Goal: Task Accomplishment & Management: Manage account settings

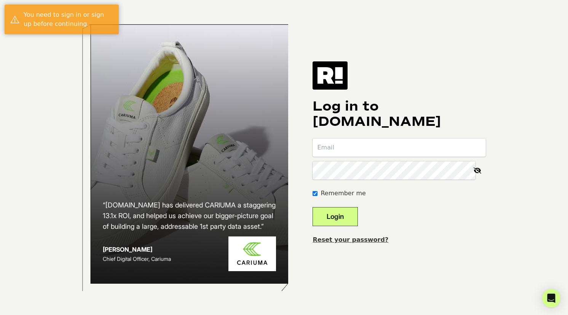
type input "[PERSON_NAME][EMAIL_ADDRESS][DOMAIN_NAME]"
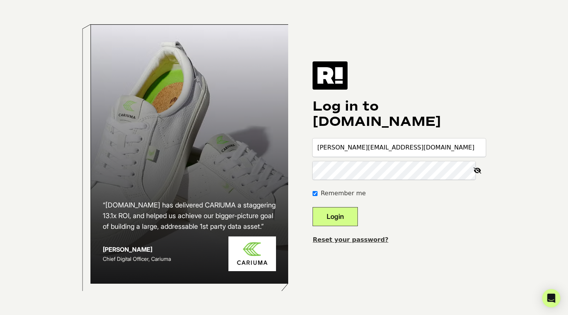
click at [343, 221] on button "Login" at bounding box center [335, 216] width 45 height 19
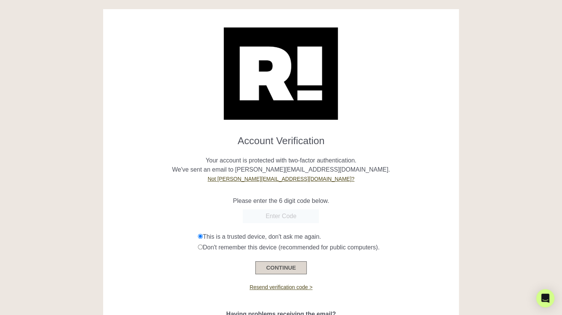
click at [277, 271] on button "CONTINUE" at bounding box center [281, 267] width 51 height 13
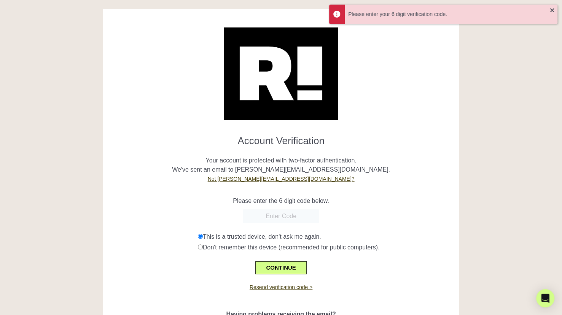
click at [275, 216] on input "text" at bounding box center [281, 216] width 76 height 14
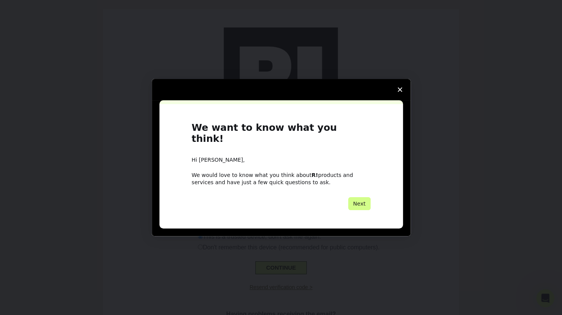
drag, startPoint x: 263, startPoint y: 38, endPoint x: 340, endPoint y: 125, distance: 116.2
click at [263, 38] on div "Intercom messenger" at bounding box center [281, 157] width 562 height 315
click at [400, 90] on span "Close survey" at bounding box center [400, 89] width 21 height 21
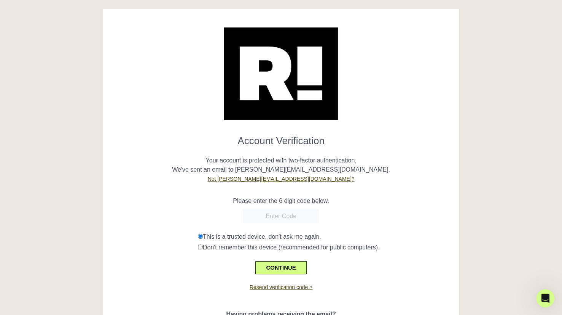
click at [303, 220] on input "text" at bounding box center [281, 216] width 76 height 14
paste input "376892"
type input "376892"
click at [280, 266] on button "CONTINUE" at bounding box center [281, 267] width 51 height 13
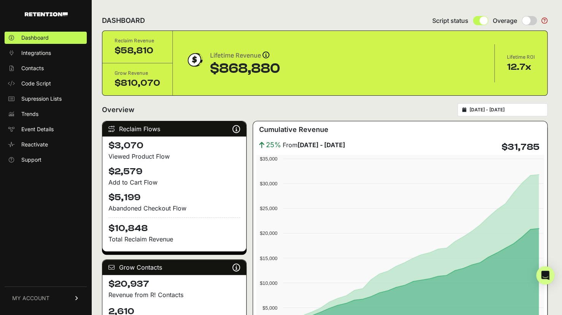
click at [42, 308] on link "MY ACCOUNT" at bounding box center [46, 297] width 82 height 23
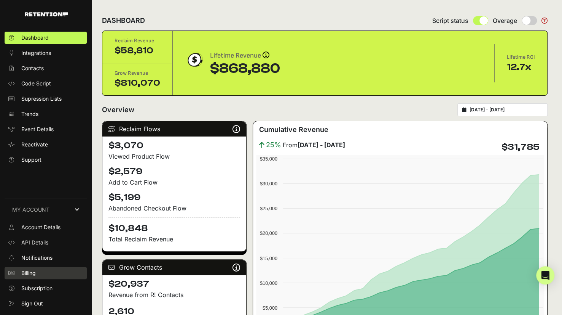
click at [40, 274] on link "Billing" at bounding box center [46, 273] width 82 height 12
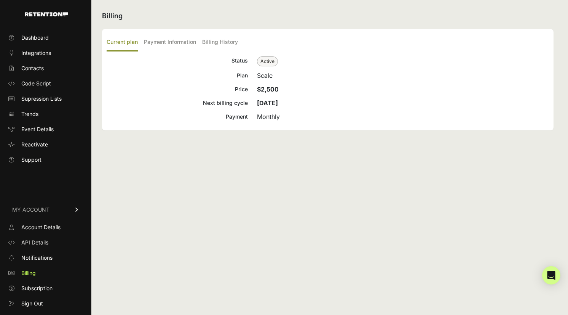
click at [266, 77] on div "Scale" at bounding box center [403, 75] width 292 height 9
click at [171, 45] on label "Payment Information" at bounding box center [170, 43] width 52 height 18
click at [0, 0] on input "Payment Information" at bounding box center [0, 0] width 0 height 0
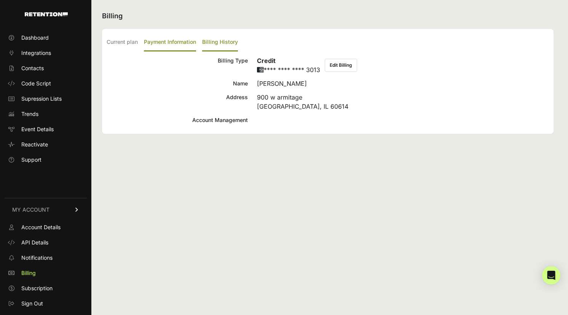
click at [212, 42] on label "Billing History" at bounding box center [220, 43] width 36 height 18
click at [0, 0] on input "Billing History" at bounding box center [0, 0] width 0 height 0
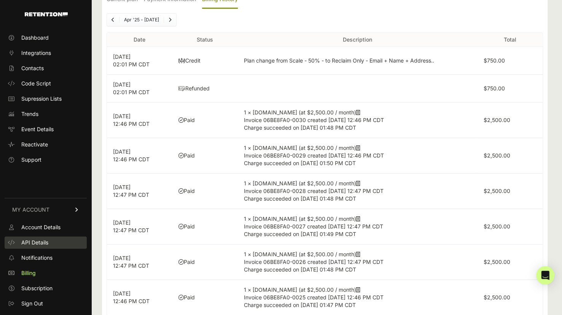
scroll to position [60, 0]
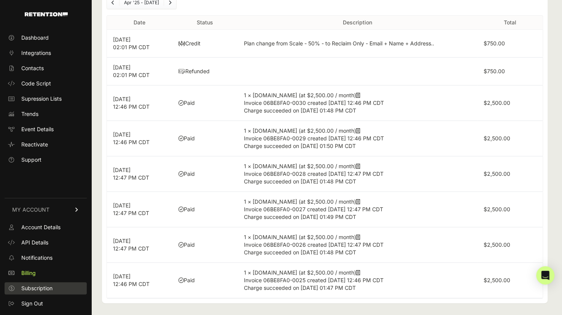
click at [38, 288] on span "Subscription" at bounding box center [36, 288] width 31 height 8
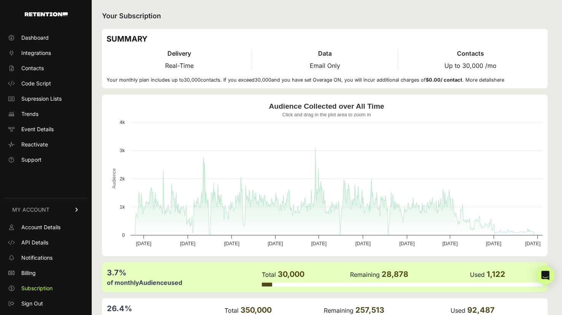
click at [479, 64] on span "Up to 30,000 /mo" at bounding box center [471, 66] width 52 height 8
click at [369, 62] on li "Data Email Only" at bounding box center [324, 59] width 145 height 21
click at [154, 16] on h2 "Your Subscription" at bounding box center [325, 16] width 446 height 11
